Goal: Feedback & Contribution: Submit feedback/report problem

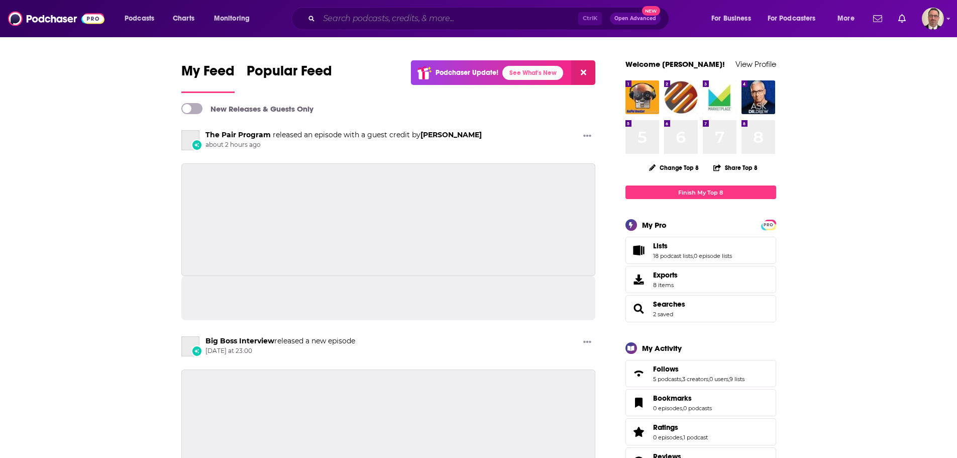
click at [358, 19] on input "Search podcasts, credits, & more..." at bounding box center [448, 19] width 259 height 16
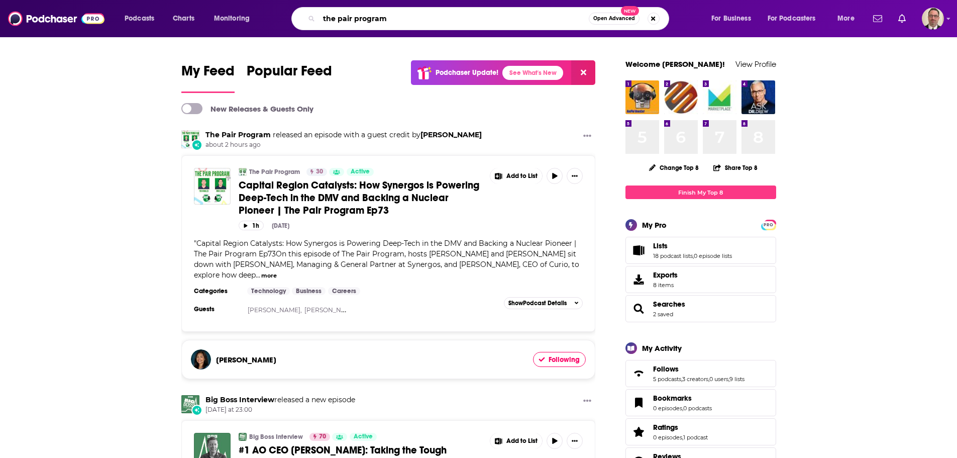
type input "the pair program"
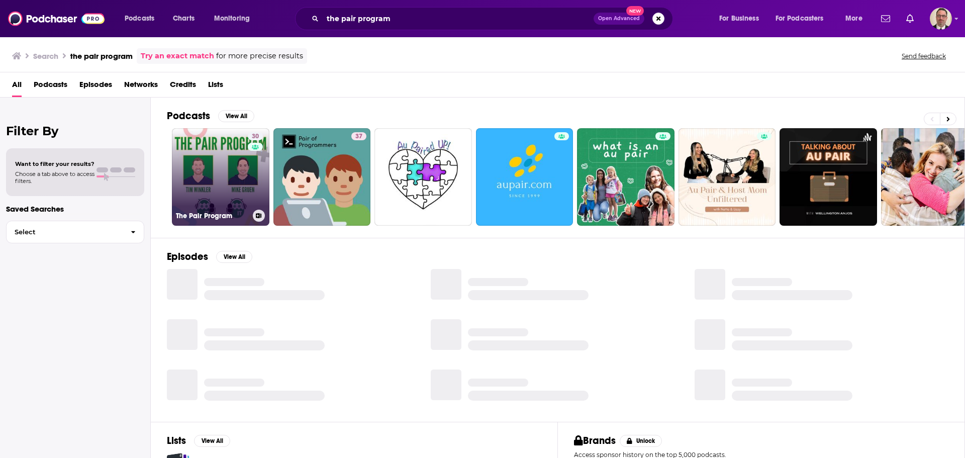
click at [202, 190] on link "30 The Pair Program" at bounding box center [220, 176] width 97 height 97
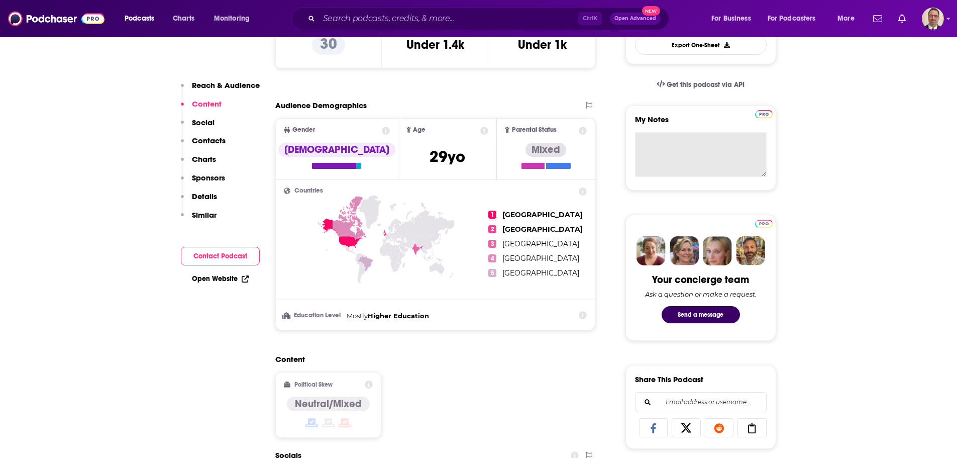
scroll to position [301, 0]
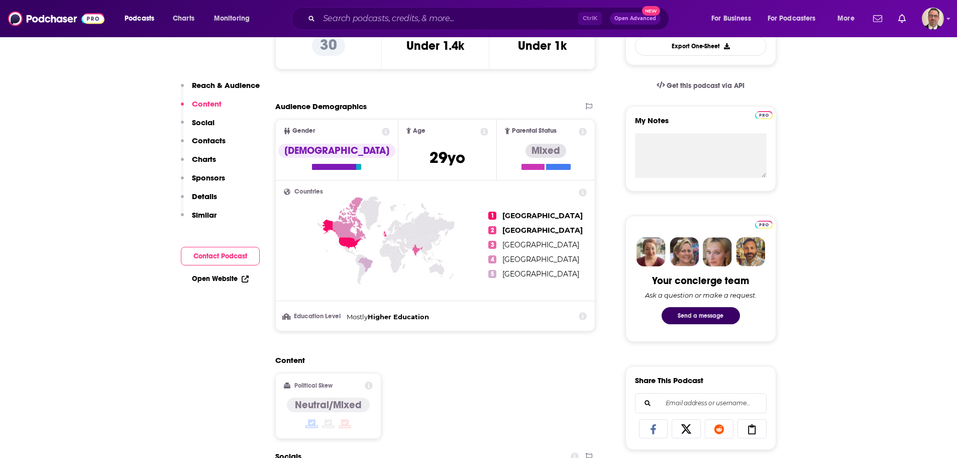
click at [690, 316] on button "Send a message" at bounding box center [701, 315] width 78 height 17
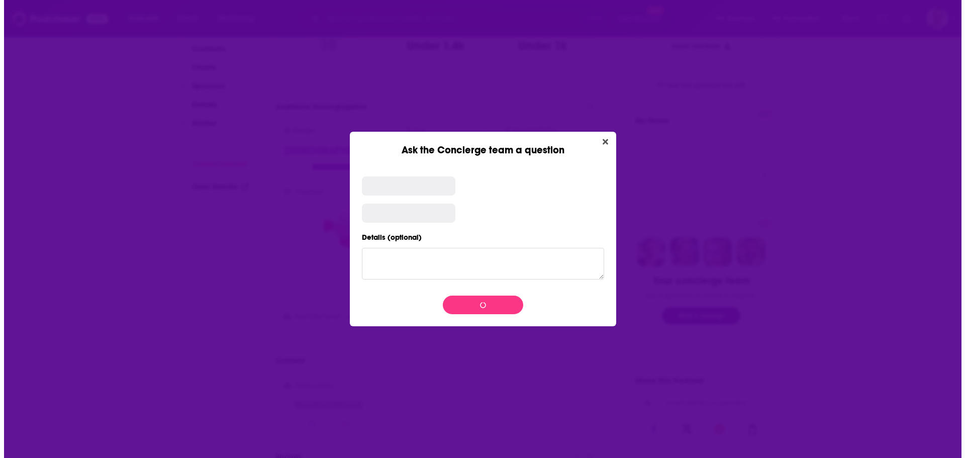
scroll to position [0, 0]
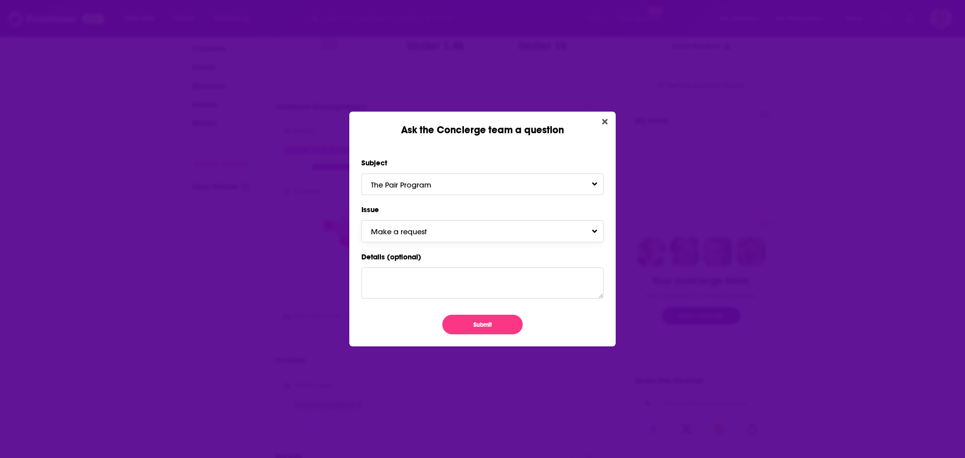
click at [427, 233] on span "Make a request" at bounding box center [409, 232] width 76 height 10
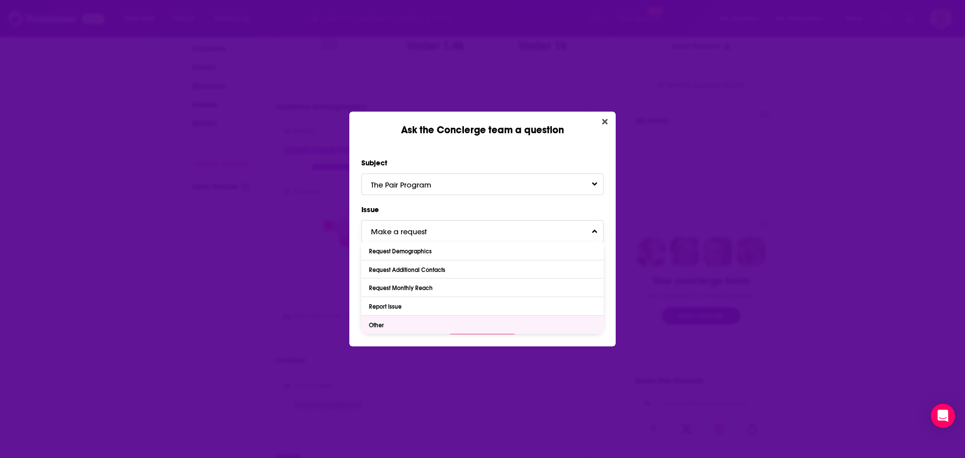
click at [391, 323] on div "Other" at bounding box center [482, 325] width 242 height 18
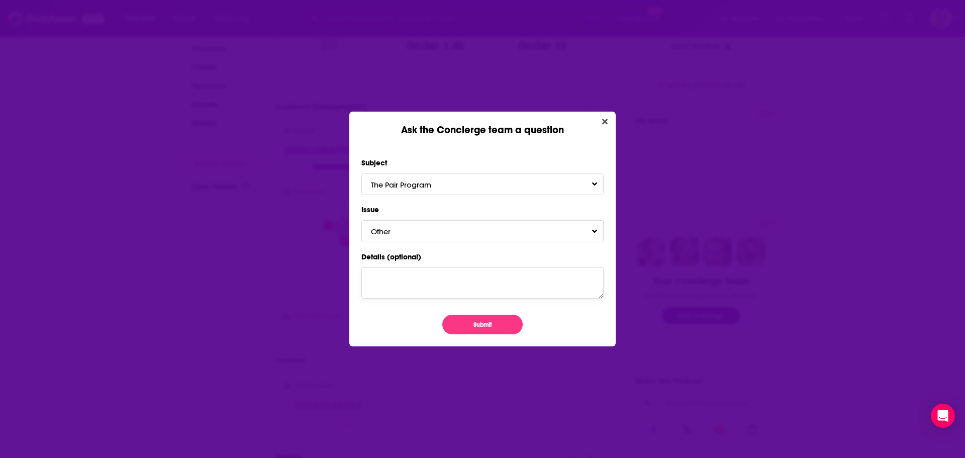
click at [402, 284] on textarea "Details (optional)" at bounding box center [482, 282] width 242 height 31
paste textarea "[URL][DOMAIN_NAME]"
type textarea "This podcast has a new "main" website: [URL][DOMAIN_NAME]"
click at [495, 287] on textarea "This podcast has a new "main" website: [URL][DOMAIN_NAME]" at bounding box center [482, 282] width 242 height 31
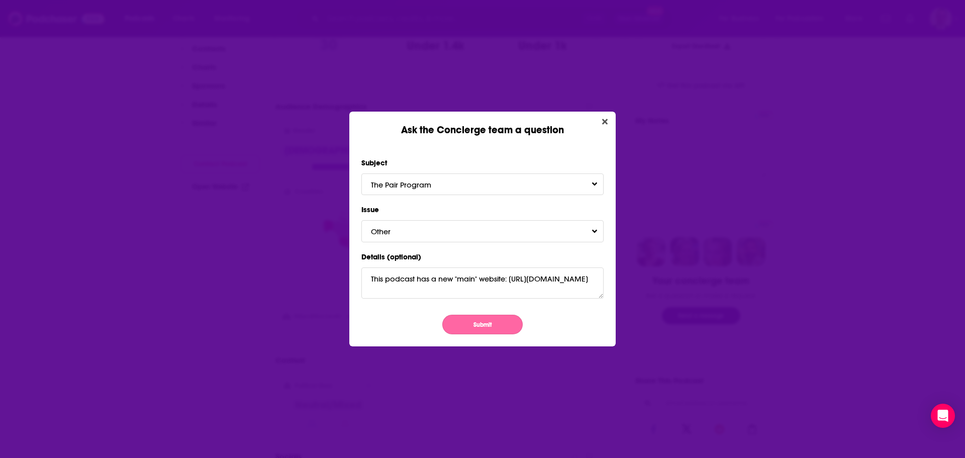
click at [492, 324] on button "Submit" at bounding box center [482, 325] width 80 height 20
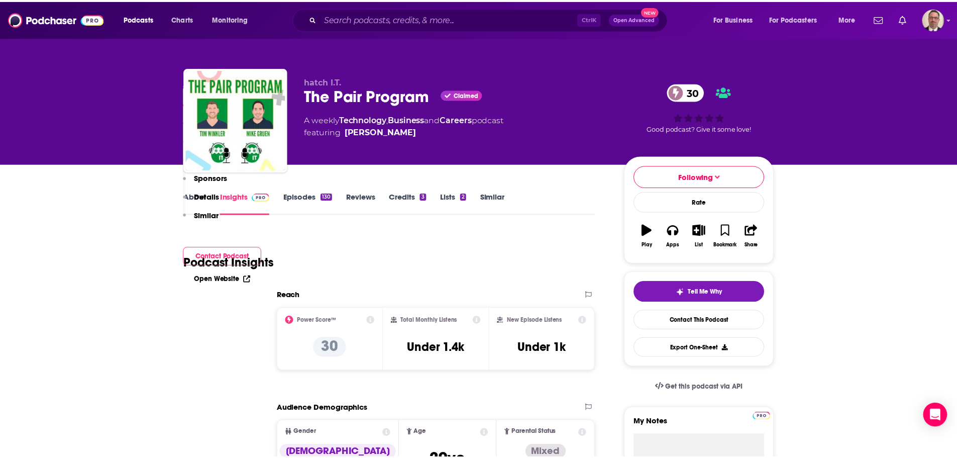
scroll to position [301, 0]
